Goal: Information Seeking & Learning: Learn about a topic

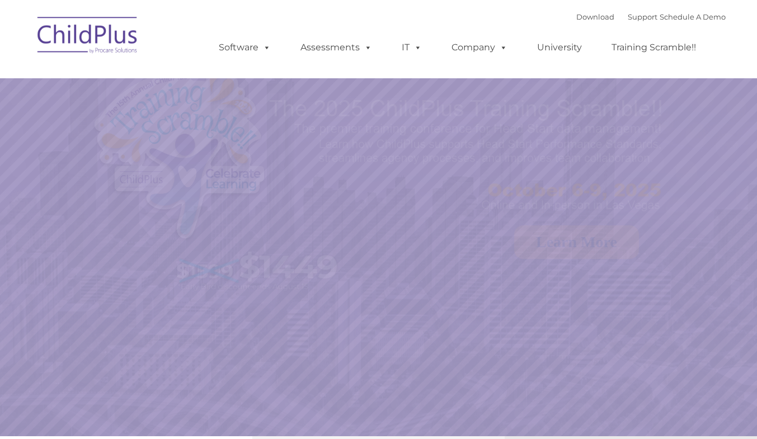
select select "MEDIUM"
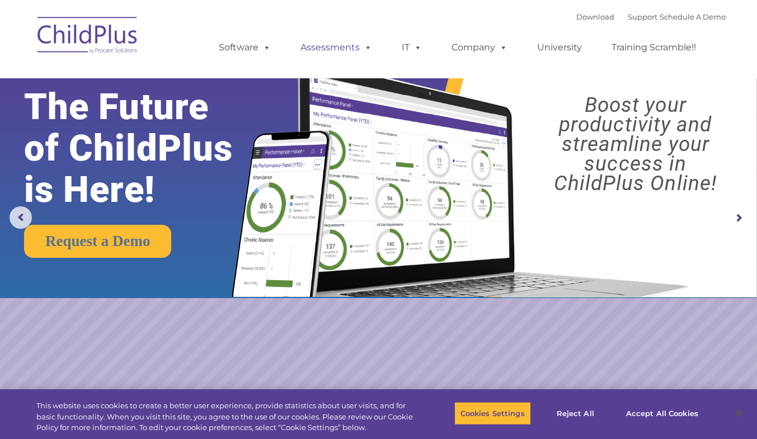
click at [338, 43] on link "Assessments" at bounding box center [336, 47] width 94 height 22
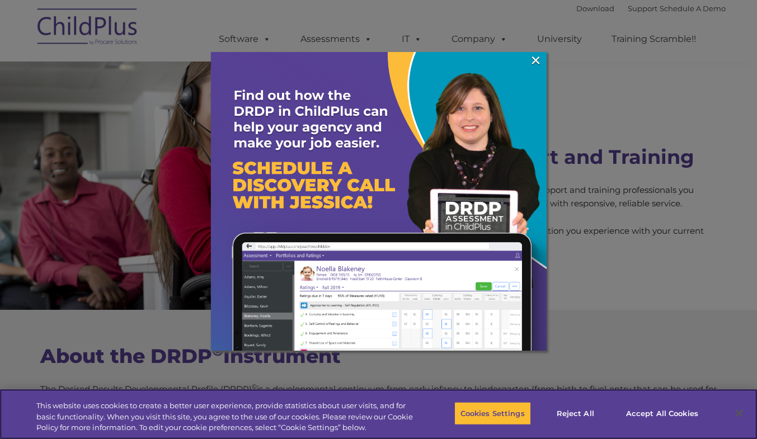
scroll to position [4392, 0]
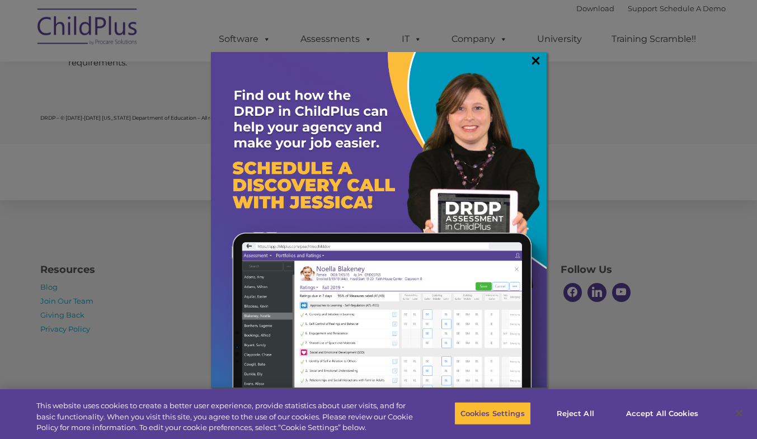
click at [537, 60] on link "×" at bounding box center [535, 60] width 13 height 11
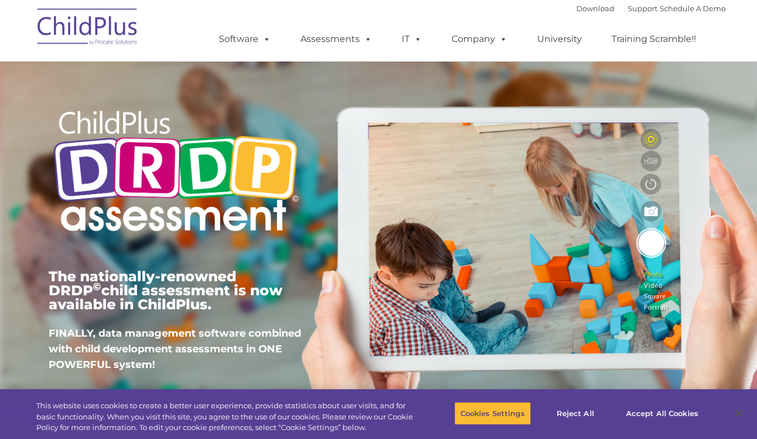
scroll to position [0, 0]
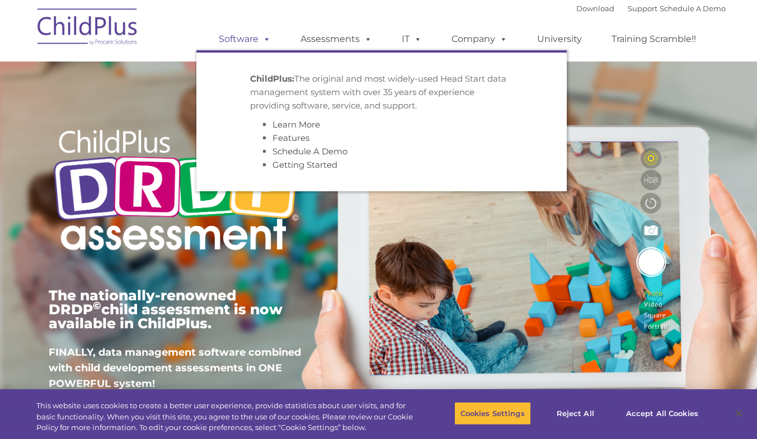
click at [267, 39] on span at bounding box center [264, 39] width 12 height 11
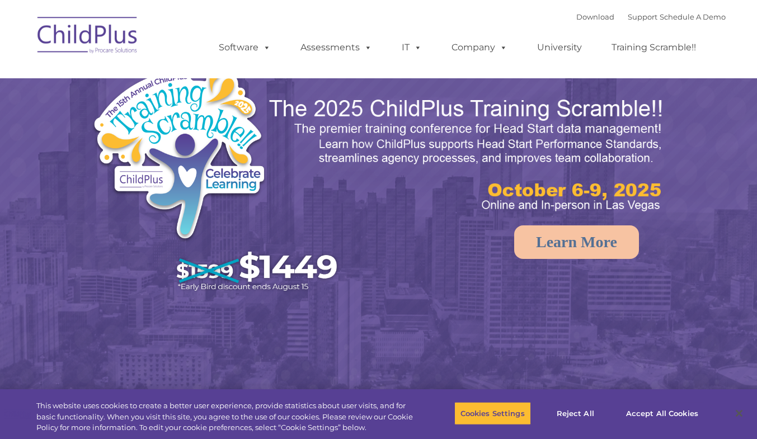
select select "MEDIUM"
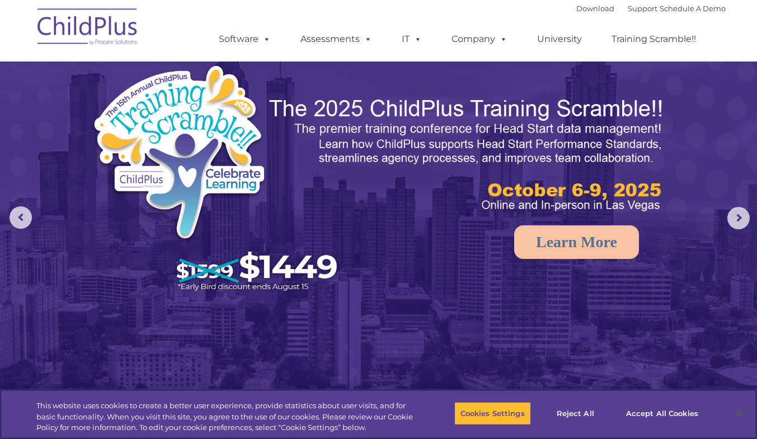
scroll to position [91, 0]
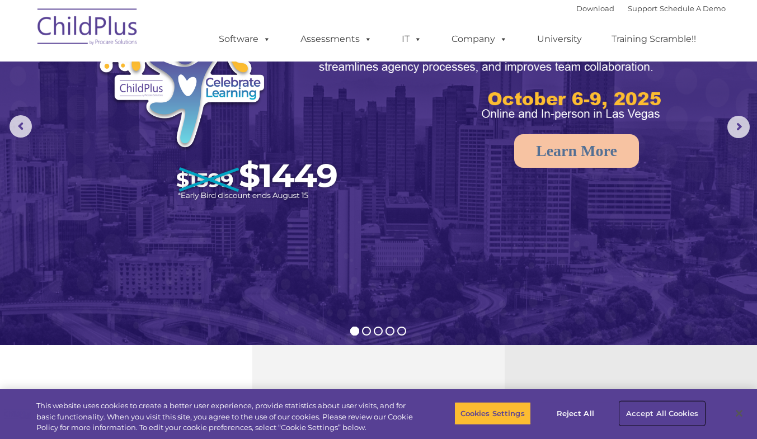
click at [634, 412] on button "Accept All Cookies" at bounding box center [662, 413] width 84 height 23
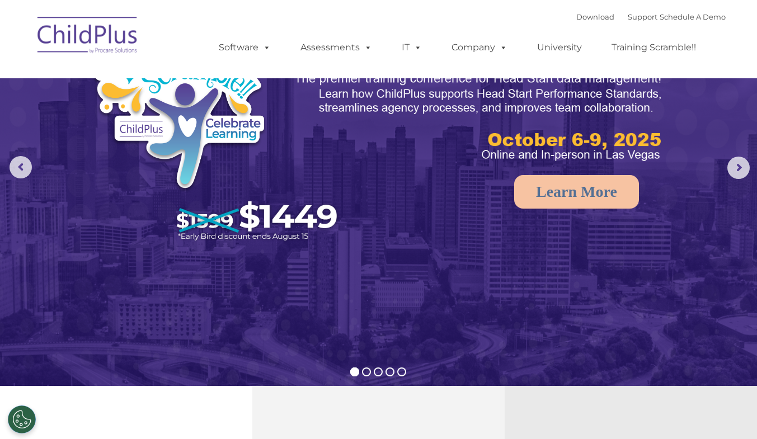
scroll to position [0, 0]
